Goal: Transaction & Acquisition: Purchase product/service

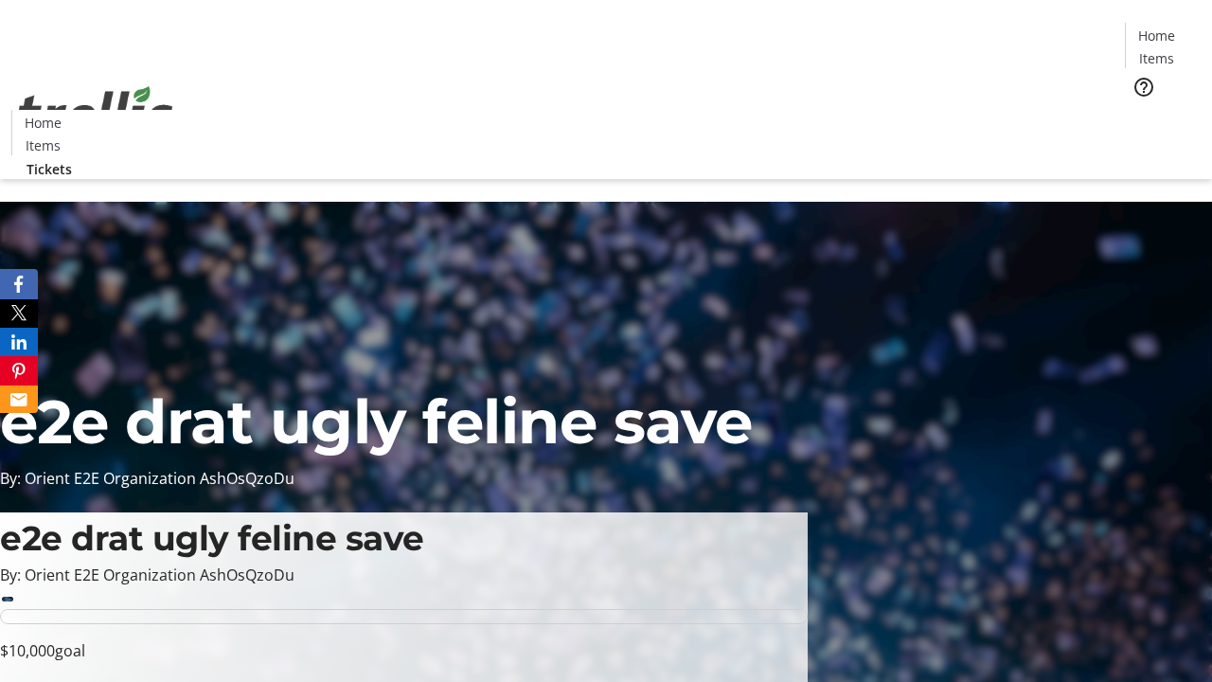
click at [1140, 110] on span "Tickets" at bounding box center [1162, 120] width 45 height 20
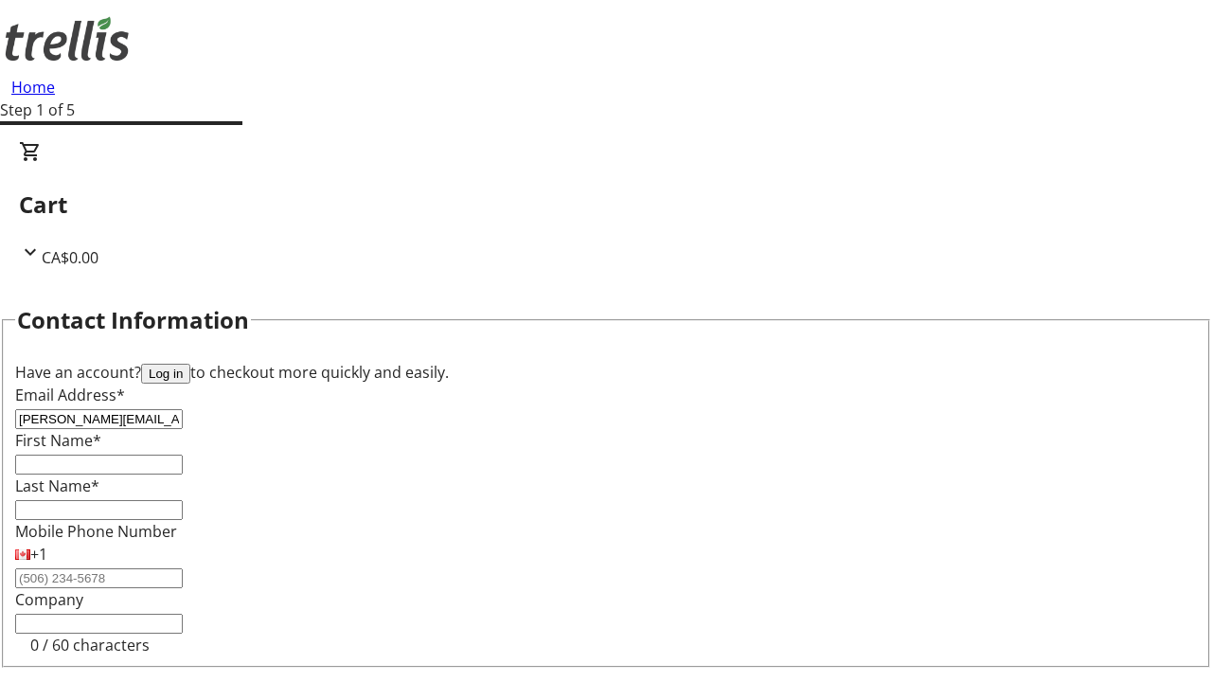
type input "[PERSON_NAME][EMAIL_ADDRESS][PERSON_NAME][DOMAIN_NAME]"
type input "[PERSON_NAME]"
